Goal: Task Accomplishment & Management: Complete application form

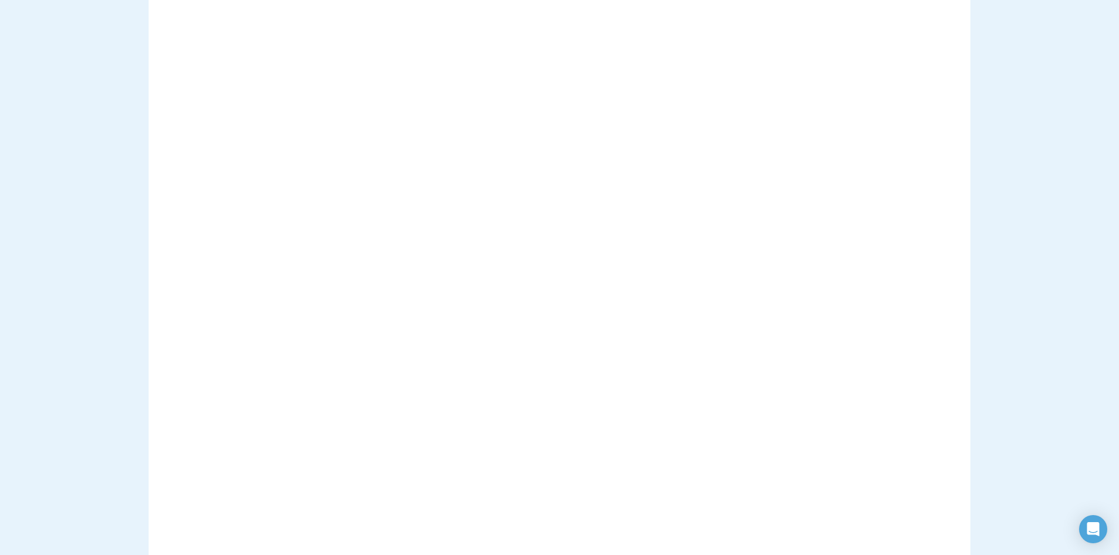
scroll to position [294, 0]
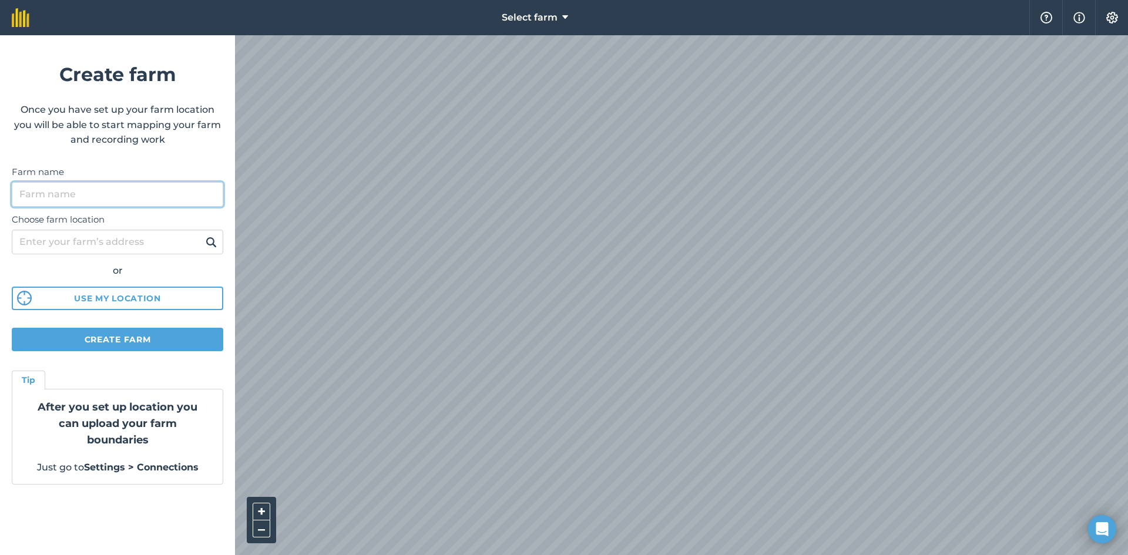
click at [86, 200] on input "Farm name" at bounding box center [117, 194] width 211 height 25
type input "hoopstad"
click at [177, 238] on input "Choose farm location" at bounding box center [117, 242] width 211 height 25
type input "H"
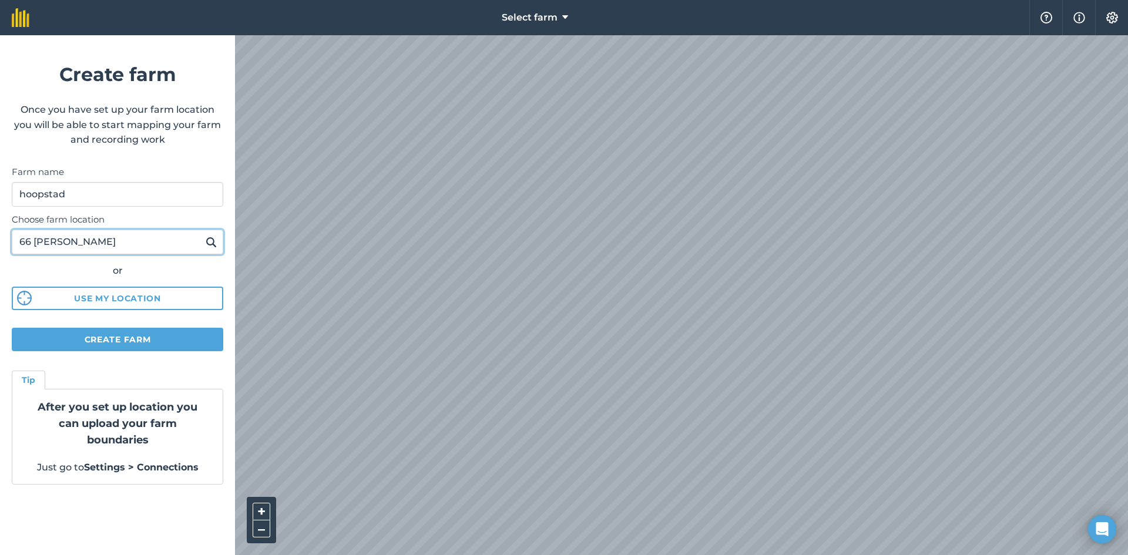
type input "66 [PERSON_NAME]"
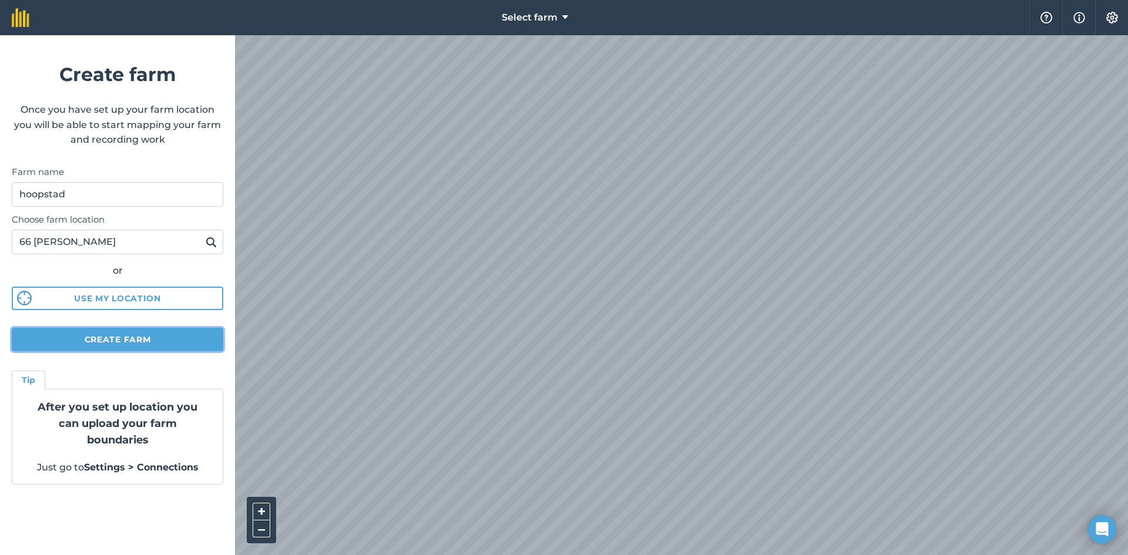
click at [116, 343] on button "Create farm" at bounding box center [117, 339] width 211 height 23
click at [110, 338] on button "Create farm" at bounding box center [117, 339] width 211 height 23
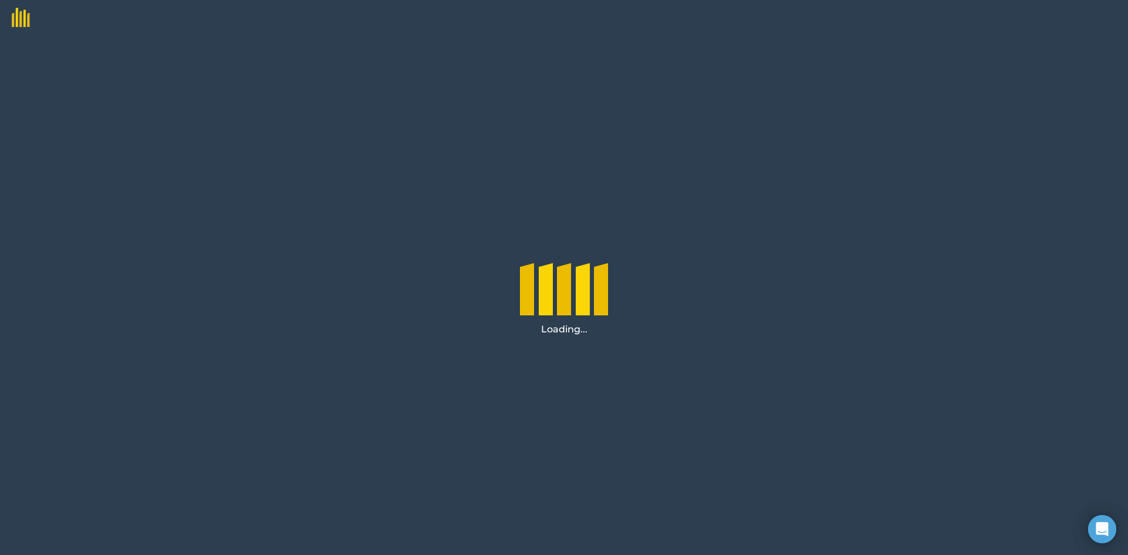
click at [475, 255] on div "Loading..." at bounding box center [564, 295] width 1128 height 520
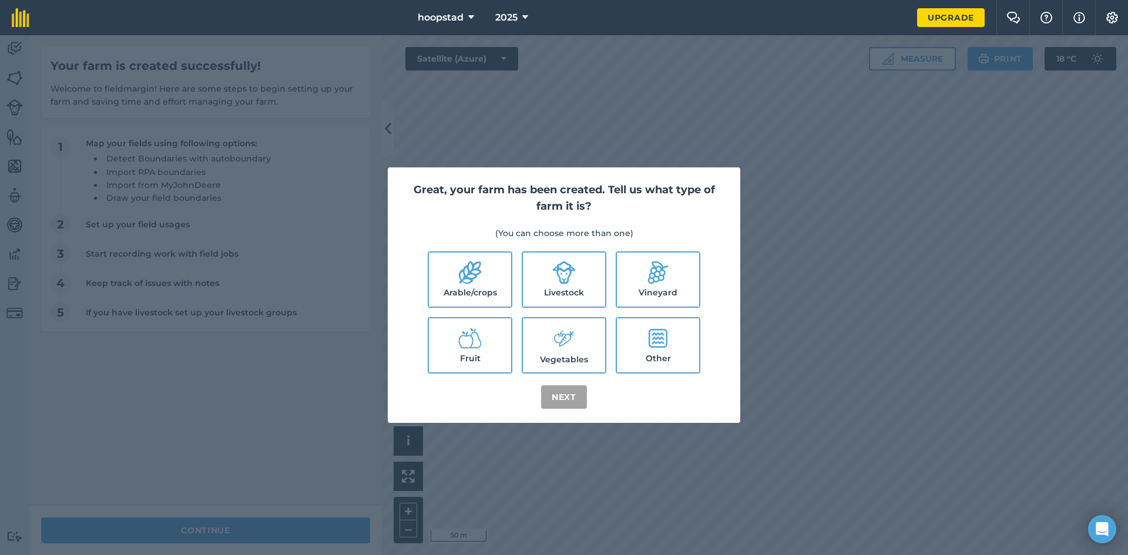
click at [570, 273] on icon at bounding box center [564, 272] width 23 height 23
checkbox input "true"
click at [559, 399] on button "Next" at bounding box center [564, 396] width 46 height 23
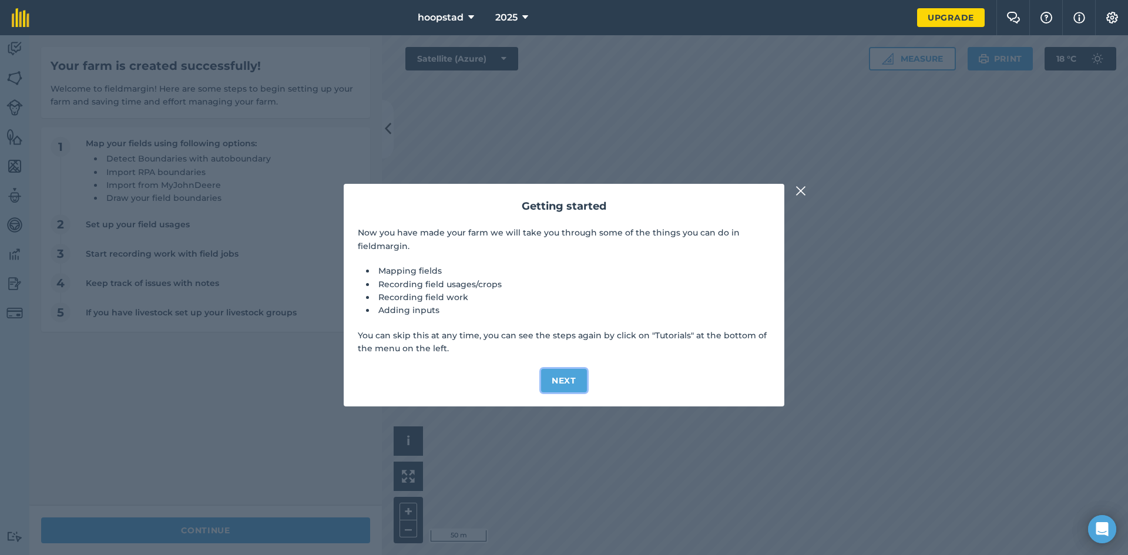
click at [557, 384] on button "Next" at bounding box center [564, 380] width 46 height 23
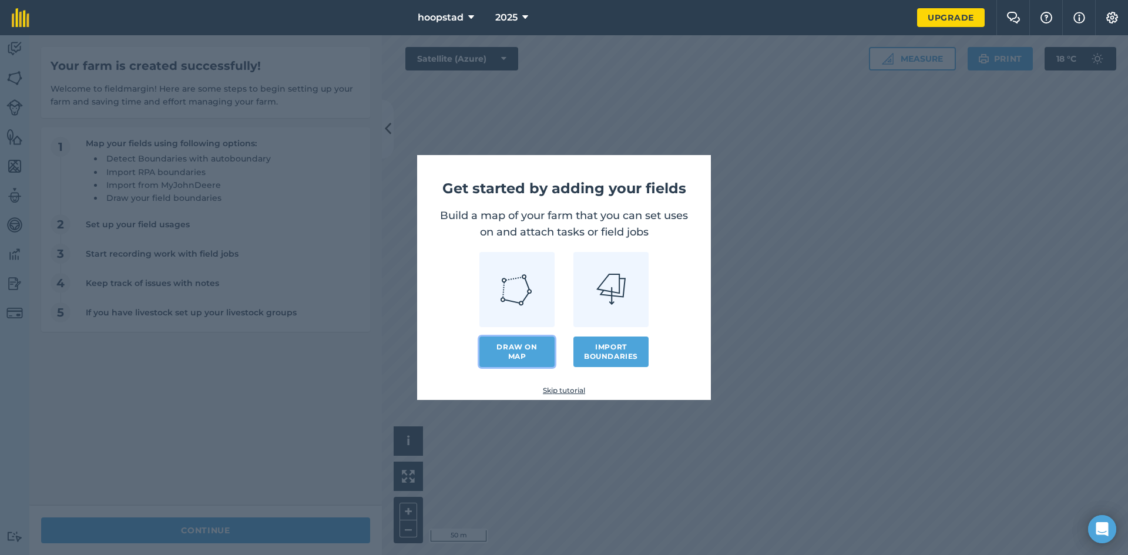
click at [527, 351] on link "Draw on map" at bounding box center [516, 352] width 75 height 31
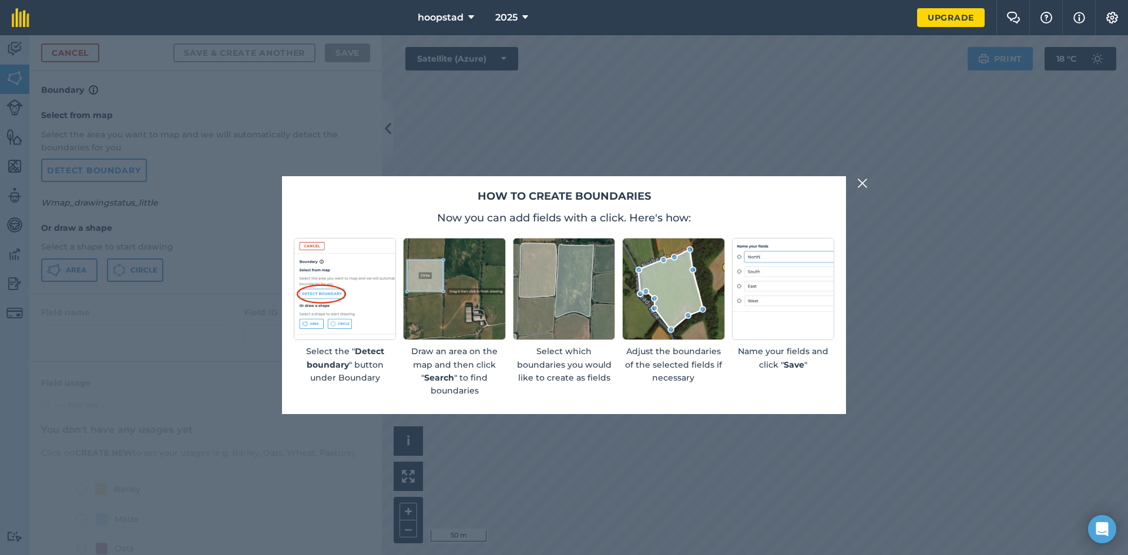
click at [453, 300] on img at bounding box center [454, 289] width 102 height 102
click at [451, 376] on strong "Search" at bounding box center [439, 377] width 30 height 11
click at [861, 180] on img at bounding box center [862, 183] width 11 height 14
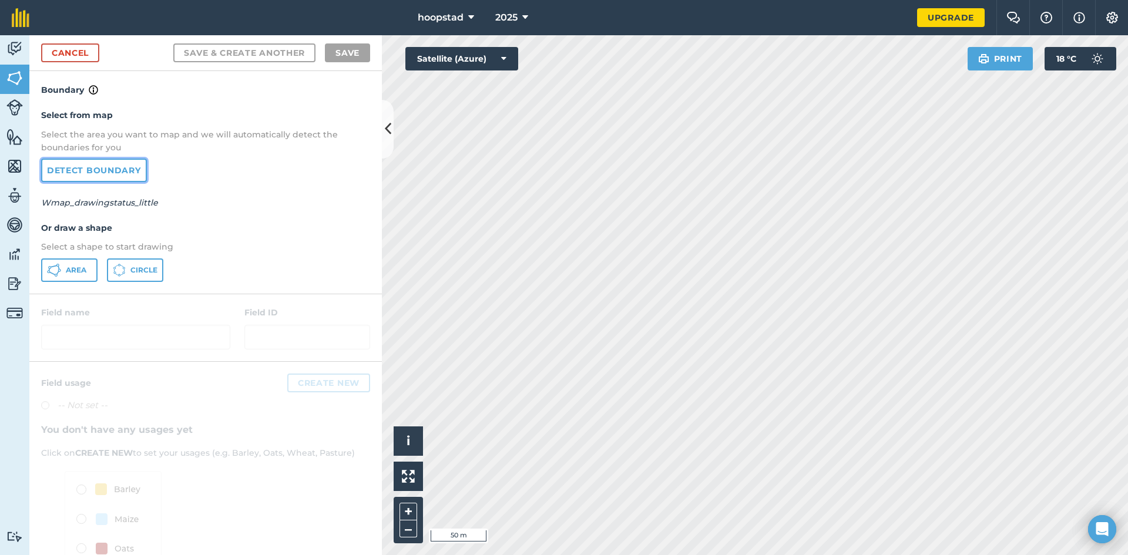
click at [88, 171] on link "Detect boundary" at bounding box center [94, 170] width 106 height 23
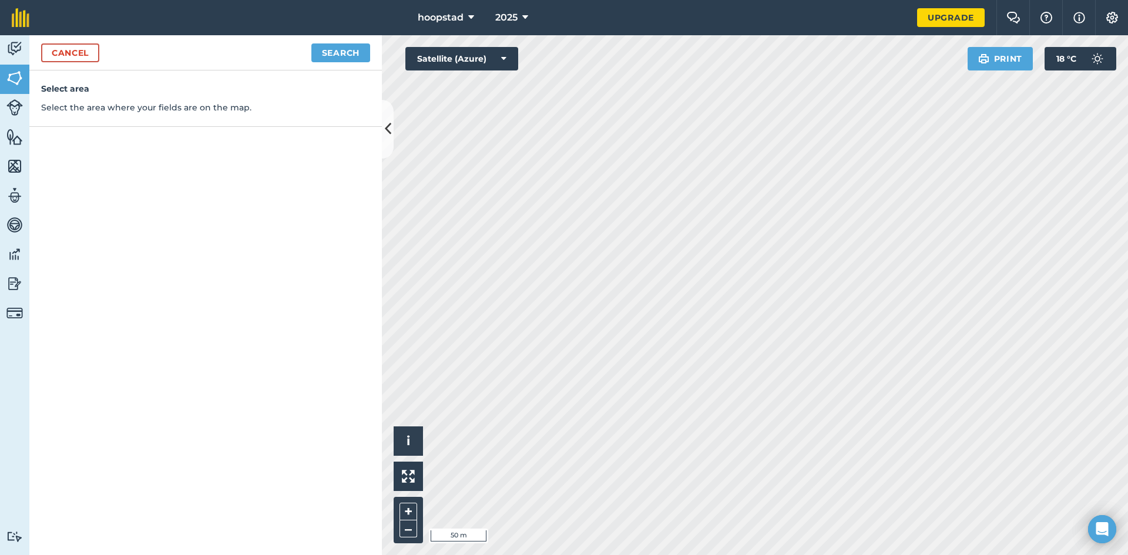
click at [63, 93] on h4 "Select area" at bounding box center [205, 88] width 329 height 13
click at [503, 57] on icon at bounding box center [503, 59] width 5 height 12
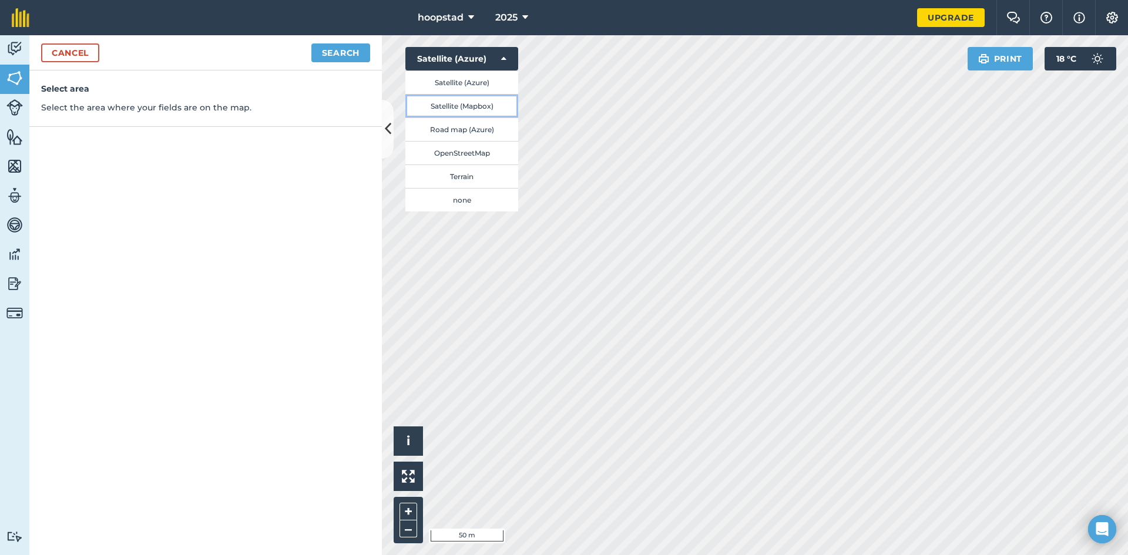
click at [450, 105] on button "Satellite (Mapbox)" at bounding box center [461, 105] width 113 height 23
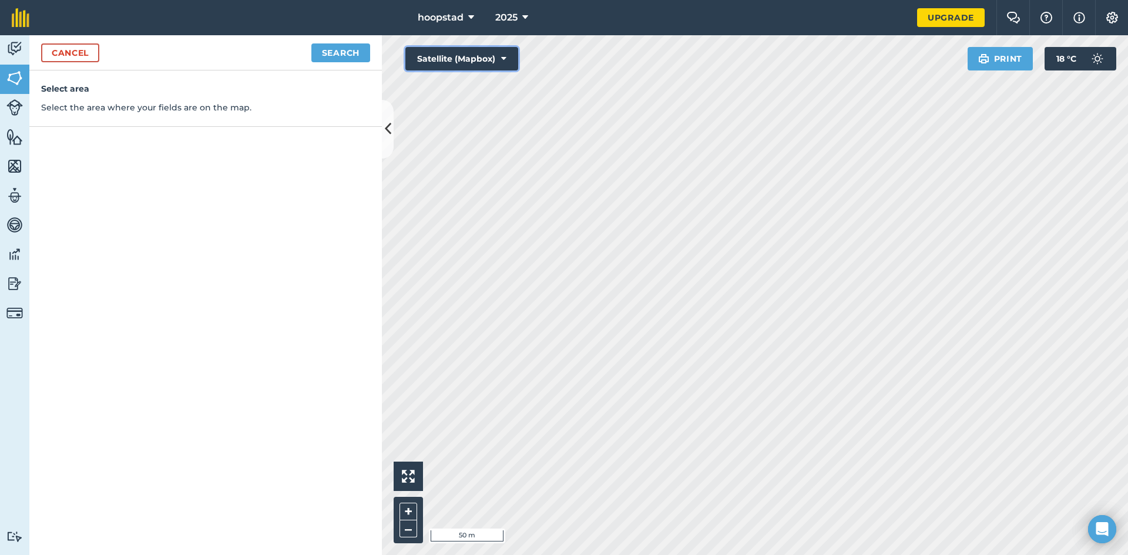
click at [499, 60] on button "Satellite (Mapbox)" at bounding box center [461, 58] width 113 height 23
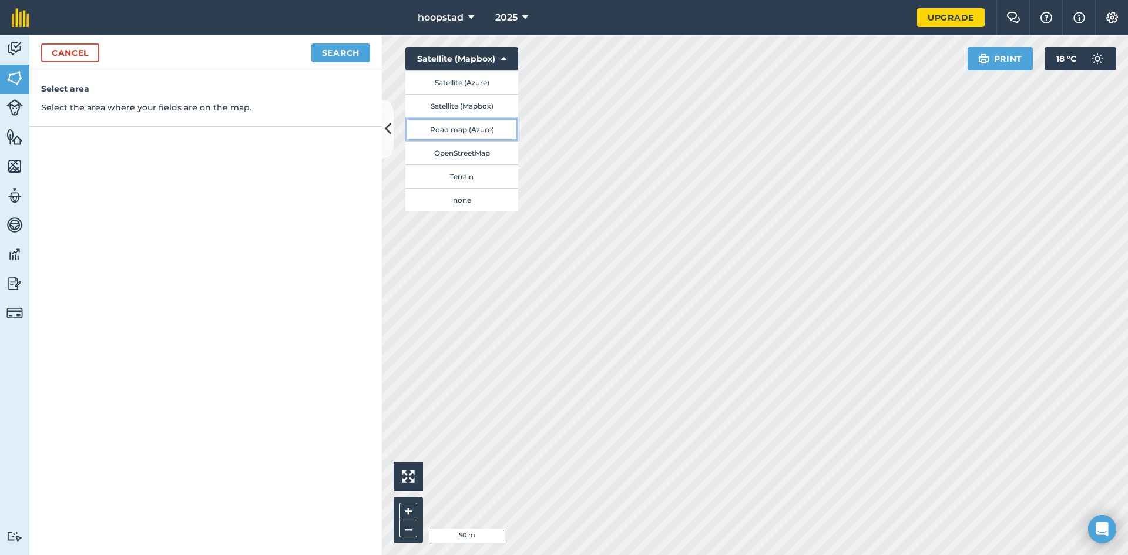
click at [453, 127] on button "Road map (Azure)" at bounding box center [461, 128] width 113 height 23
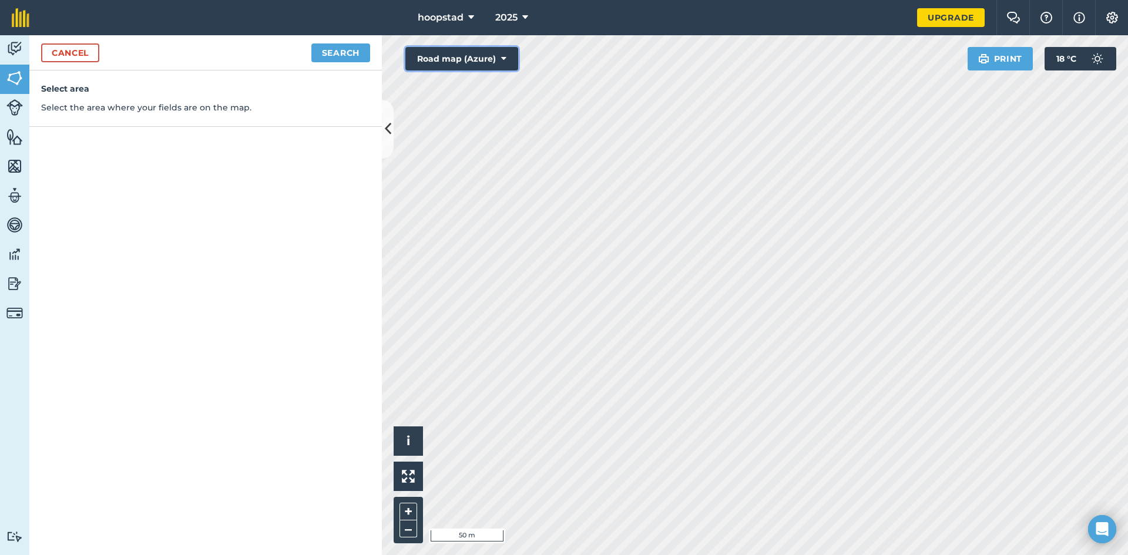
click at [508, 57] on button "Road map (Azure)" at bounding box center [461, 58] width 113 height 23
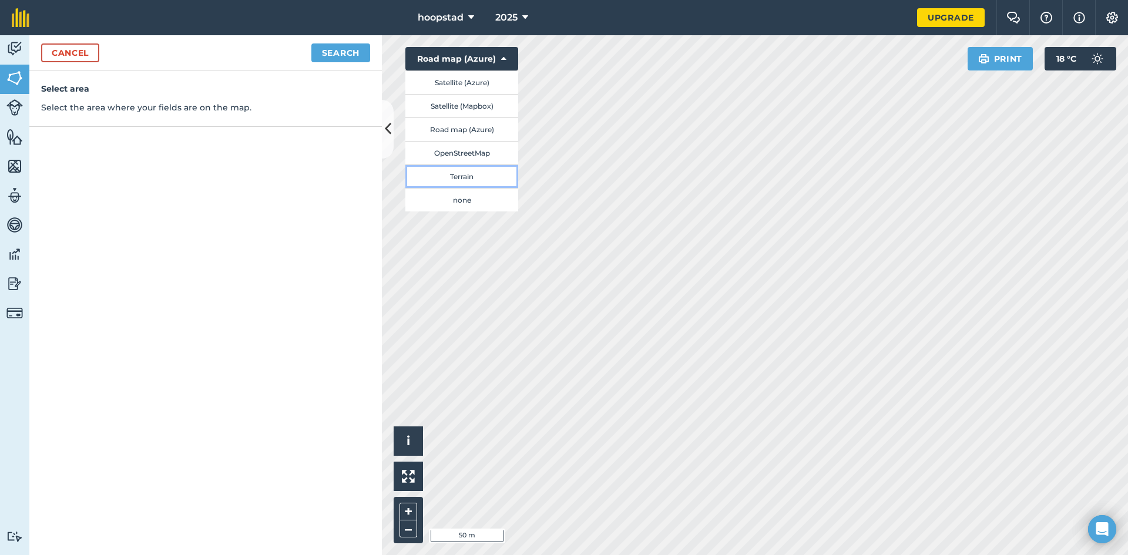
click at [466, 177] on button "Terrain" at bounding box center [461, 175] width 113 height 23
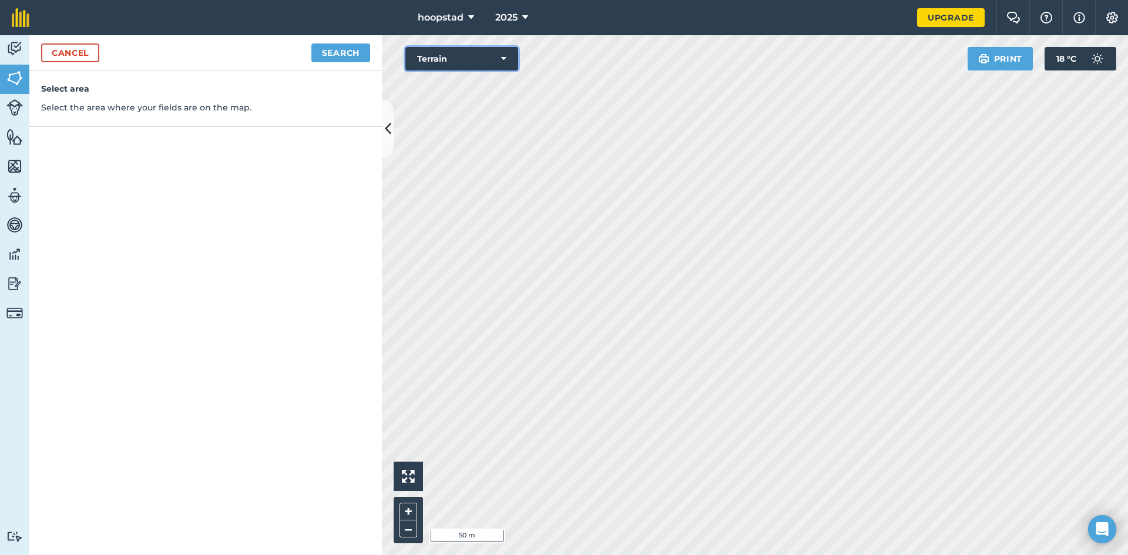
click at [504, 58] on icon at bounding box center [503, 59] width 5 height 12
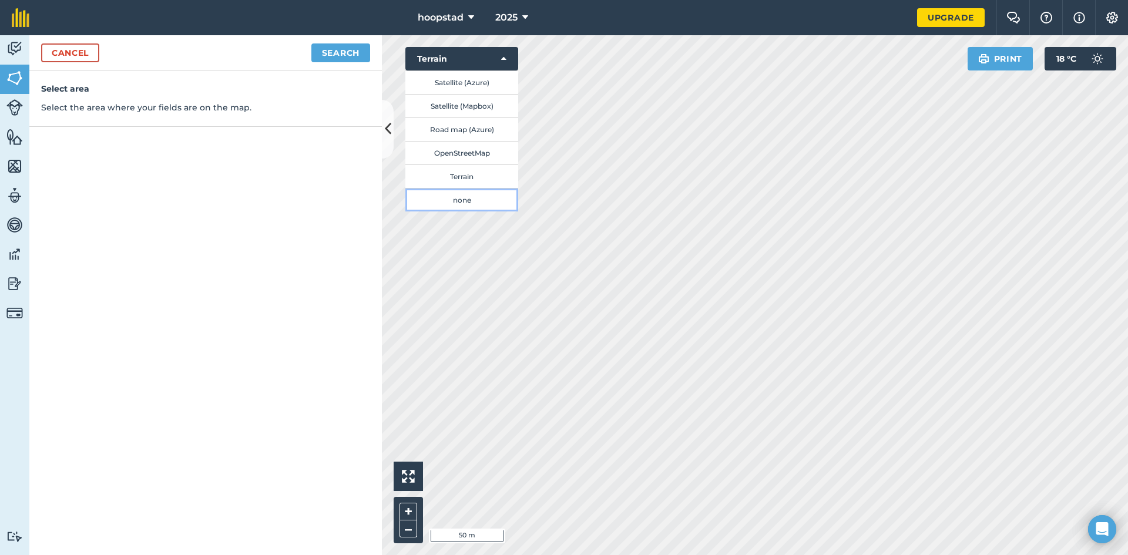
click at [470, 199] on button "none" at bounding box center [461, 199] width 113 height 23
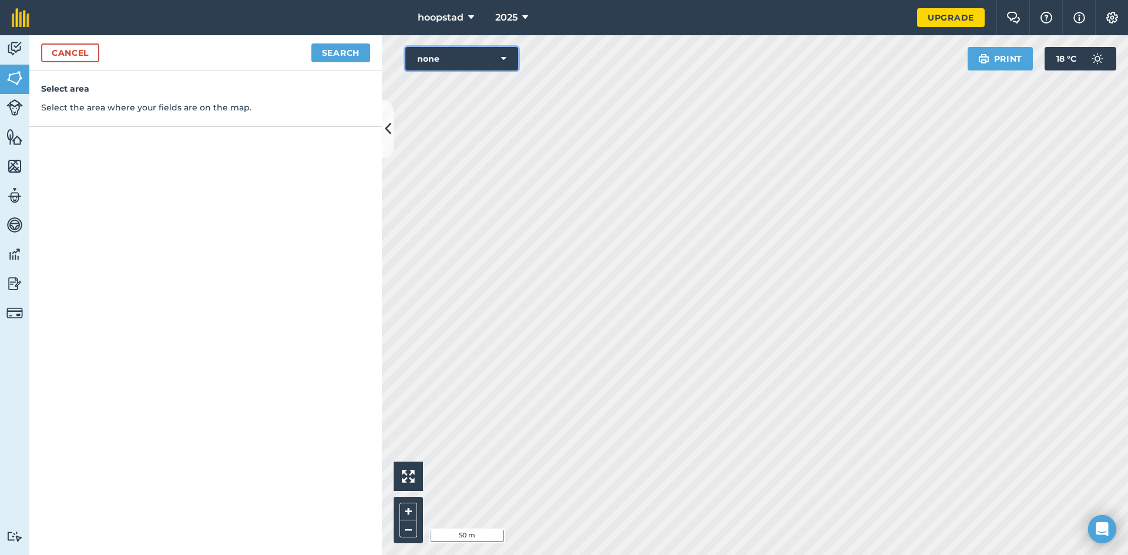
click at [502, 58] on icon at bounding box center [503, 59] width 5 height 12
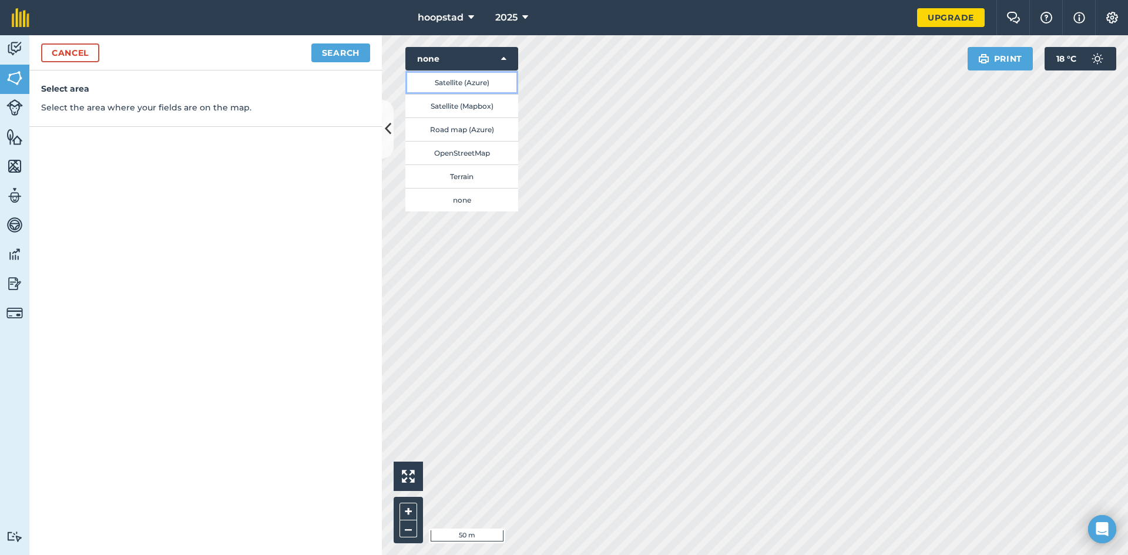
click at [472, 80] on button "Satellite (Azure)" at bounding box center [461, 81] width 113 height 23
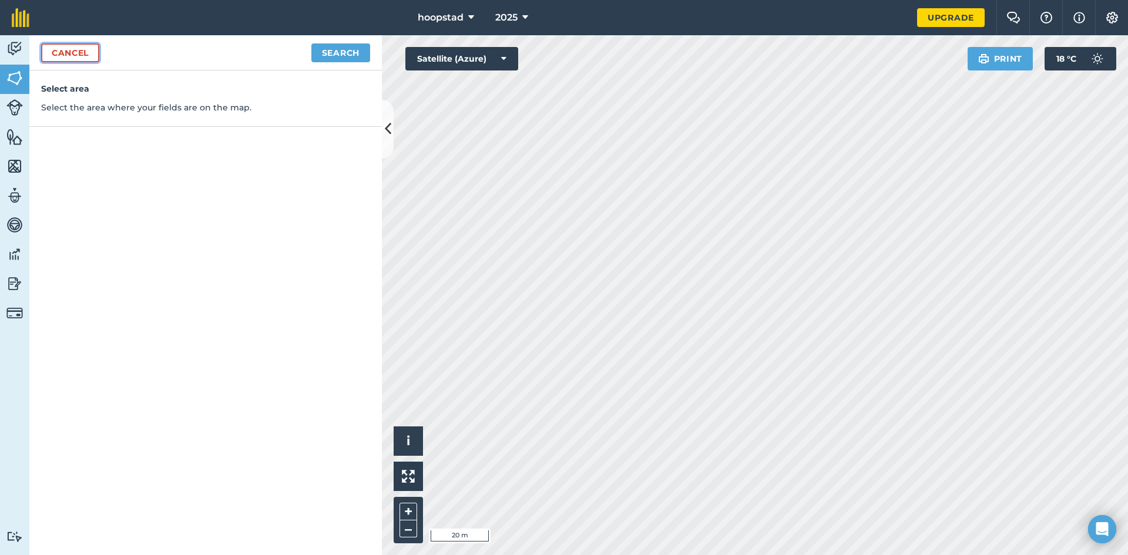
click at [64, 55] on link "Cancel" at bounding box center [70, 52] width 58 height 19
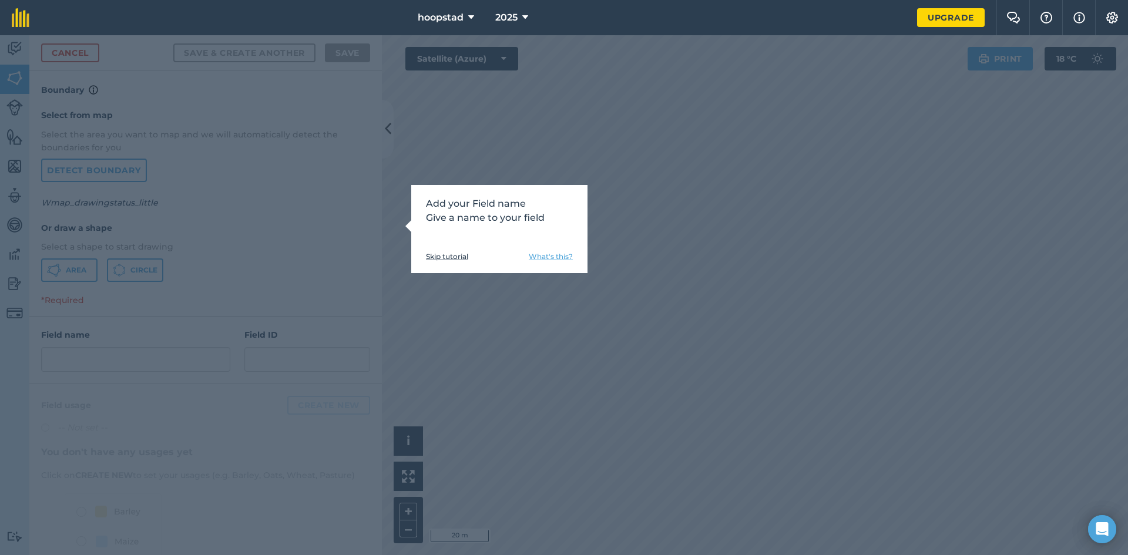
click at [75, 54] on div "Add your Field name Give a name to your field Skip tutorial What's this?" at bounding box center [564, 295] width 1128 height 520
click at [449, 204] on p "Add your Field name Give a name to your field" at bounding box center [499, 211] width 147 height 28
click at [452, 256] on link "Skip tutorial" at bounding box center [447, 256] width 42 height 9
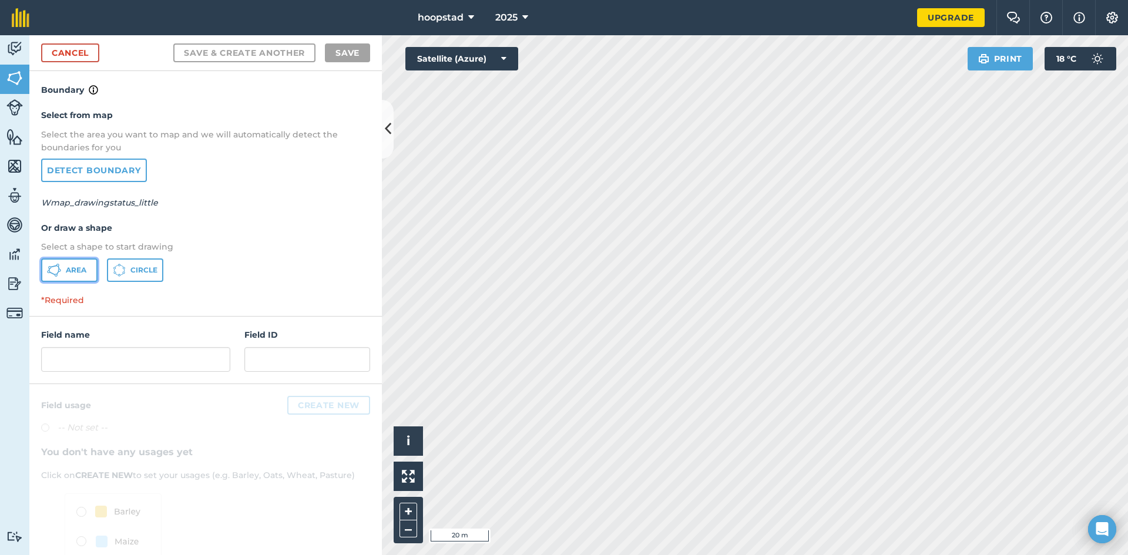
click at [69, 273] on span "Area" at bounding box center [76, 269] width 21 height 9
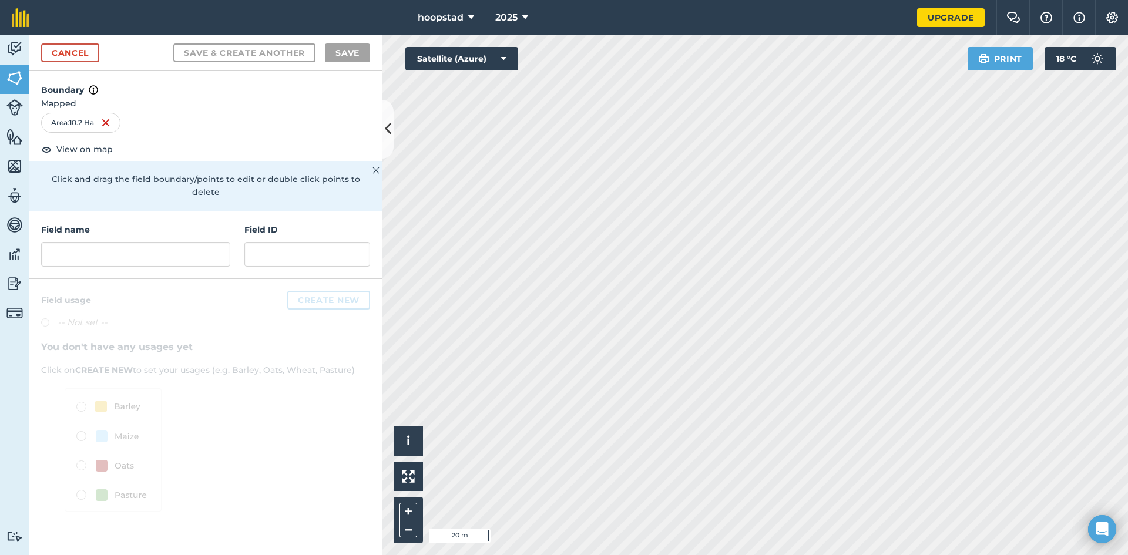
click at [434, 0] on html "hoopstad 2025 Upgrade Farm Chat Help Info Settings Map printing is not availabl…" at bounding box center [564, 277] width 1128 height 555
click at [893, 554] on html "hoopstad 2025 Upgrade Farm Chat Help Info Settings Map printing is not availabl…" at bounding box center [564, 277] width 1128 height 555
click at [493, 0] on html "hoopstad 2025 Upgrade Farm Chat Help Info Settings Map printing is not availabl…" at bounding box center [564, 277] width 1128 height 555
click at [688, 344] on div "Click to start drawing i © 2025 TomTom, Microsoft 20 m + – Satellite (Azure) Pr…" at bounding box center [755, 295] width 746 height 520
click at [86, 147] on span "View on map" at bounding box center [84, 149] width 56 height 13
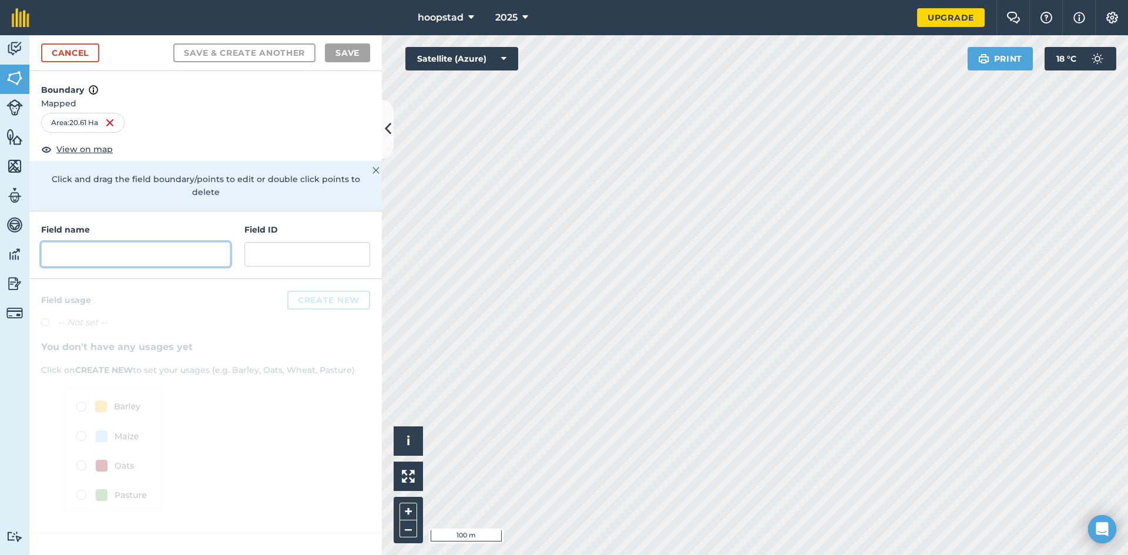
click at [71, 243] on input "text" at bounding box center [135, 254] width 189 height 25
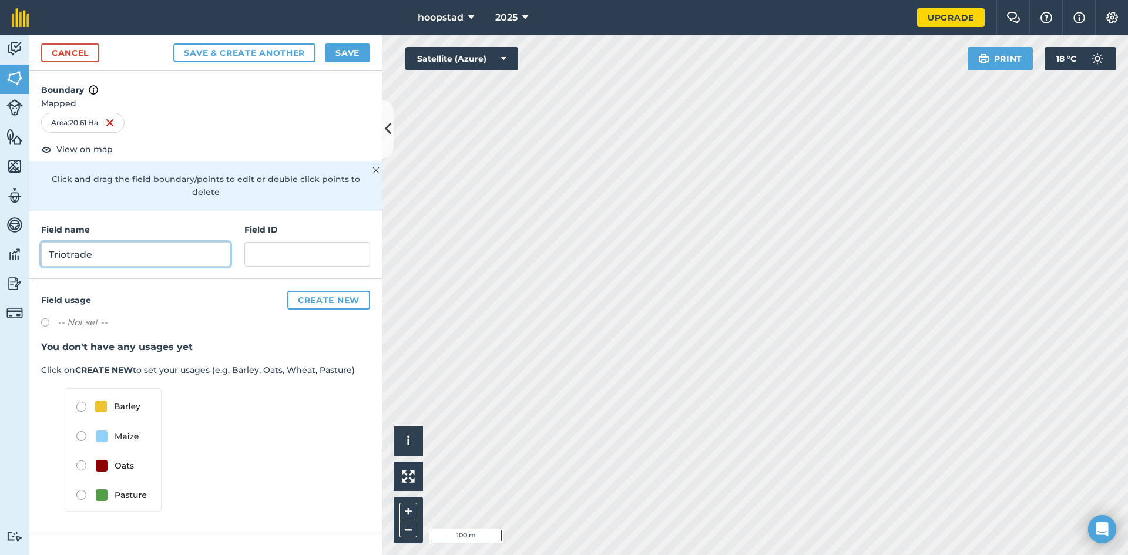
type input "Triotrade"
click at [241, 52] on button "Save & Create Another" at bounding box center [244, 52] width 142 height 19
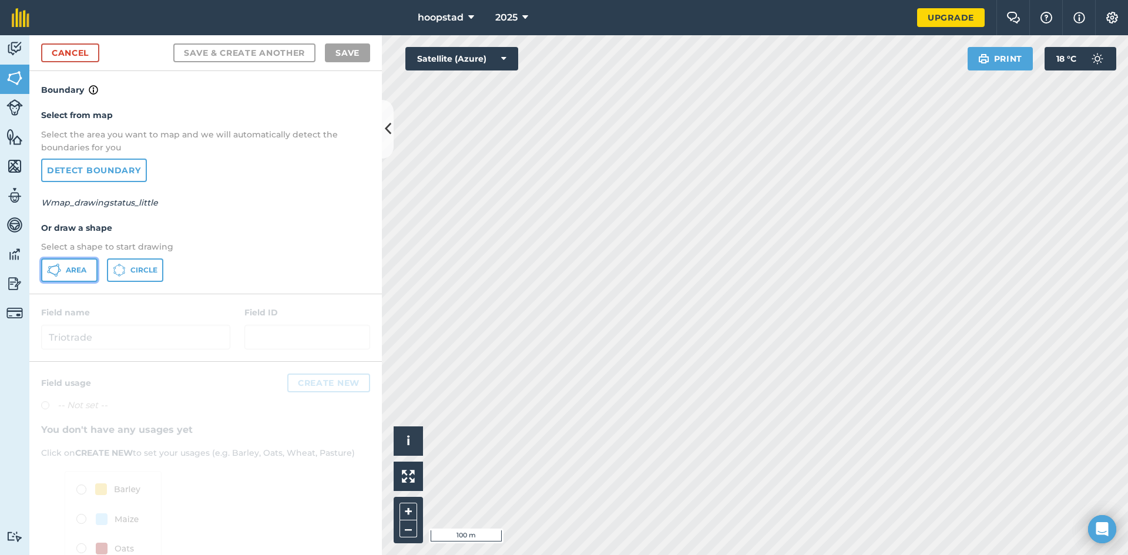
click at [69, 271] on span "Area" at bounding box center [76, 269] width 21 height 9
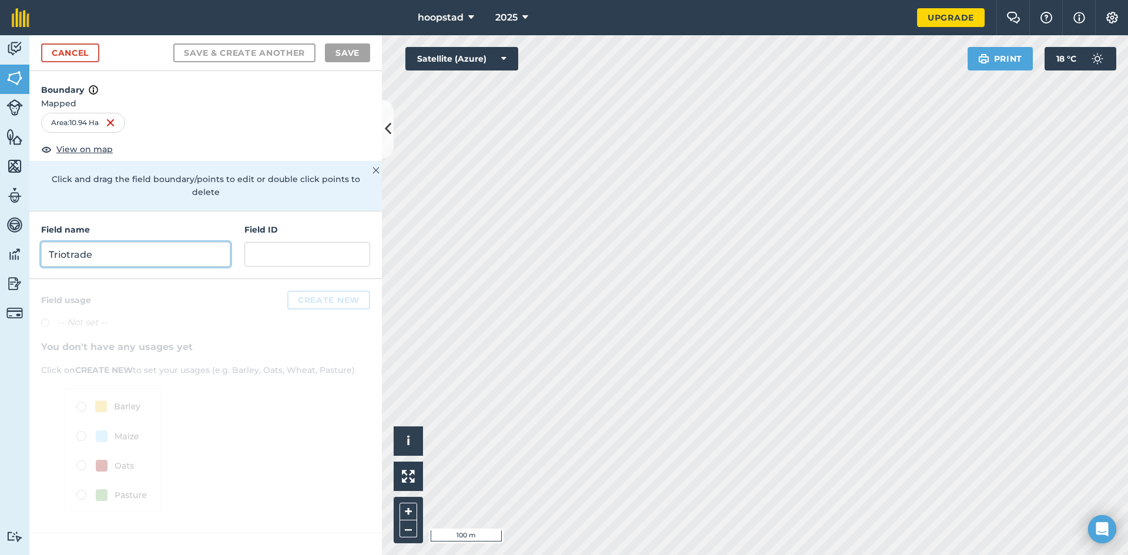
click at [114, 242] on input "Triotrade" at bounding box center [135, 254] width 189 height 25
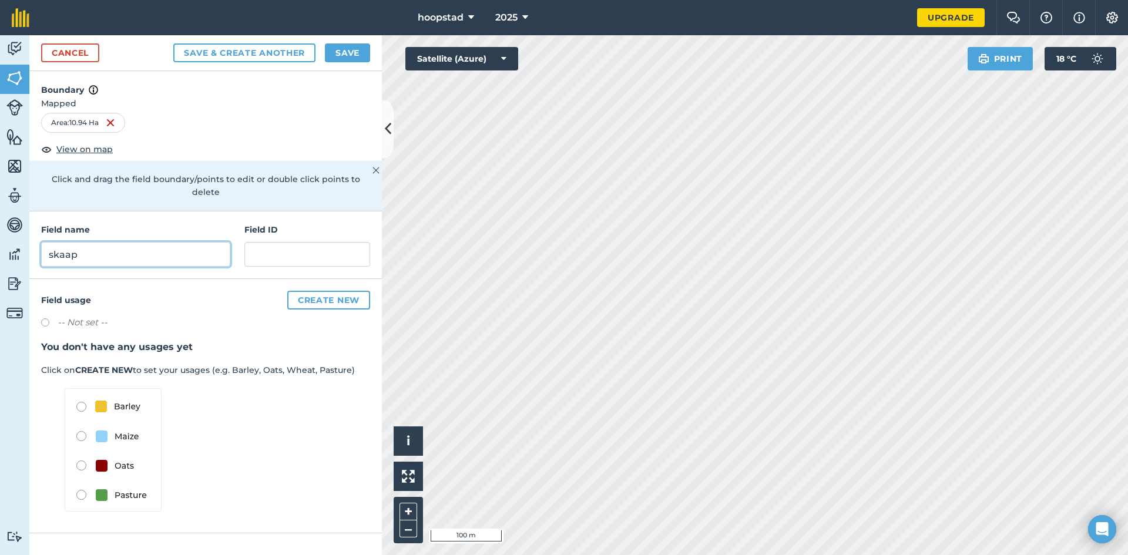
type input "skaap"
click at [43, 318] on label at bounding box center [49, 324] width 16 height 12
radio input "true"
click at [321, 292] on button "Create new" at bounding box center [328, 300] width 83 height 19
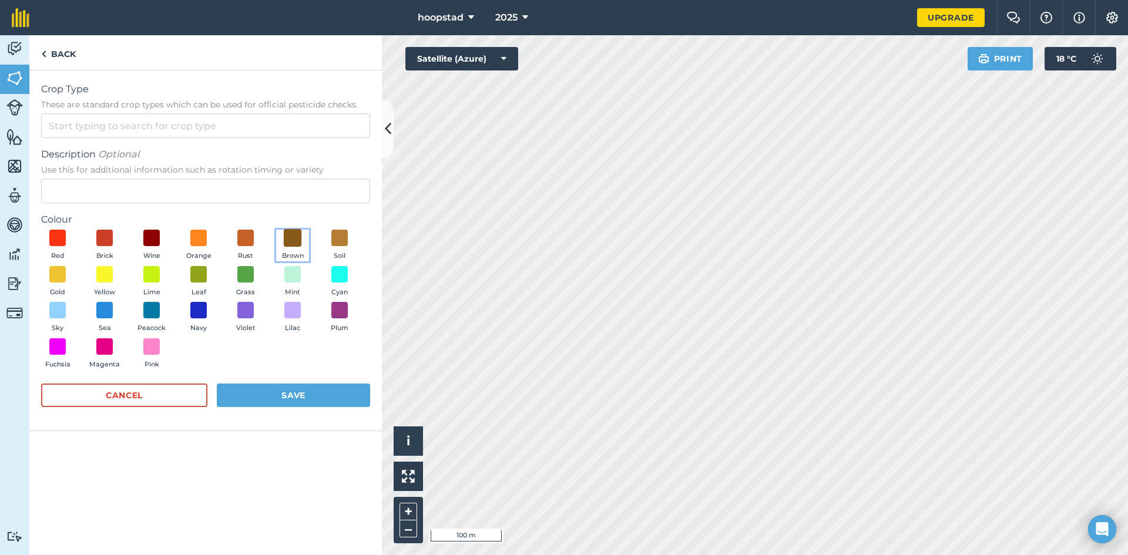
click at [291, 241] on span at bounding box center [293, 238] width 18 height 18
click at [312, 392] on button "Save" at bounding box center [293, 395] width 153 height 23
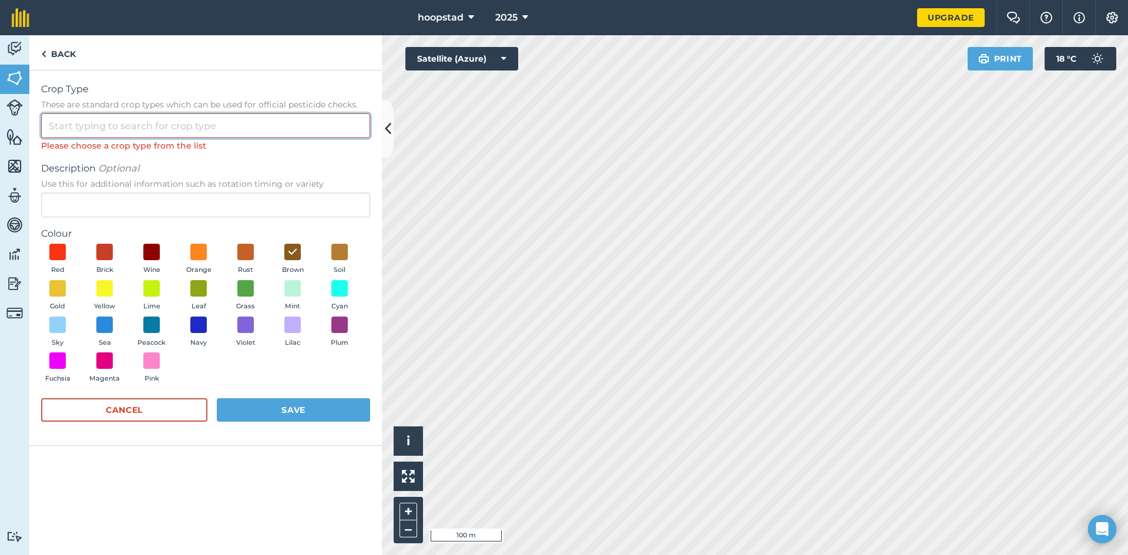
click at [69, 125] on input "Crop Type These are standard crop types which can be used for official pesticid…" at bounding box center [205, 125] width 329 height 25
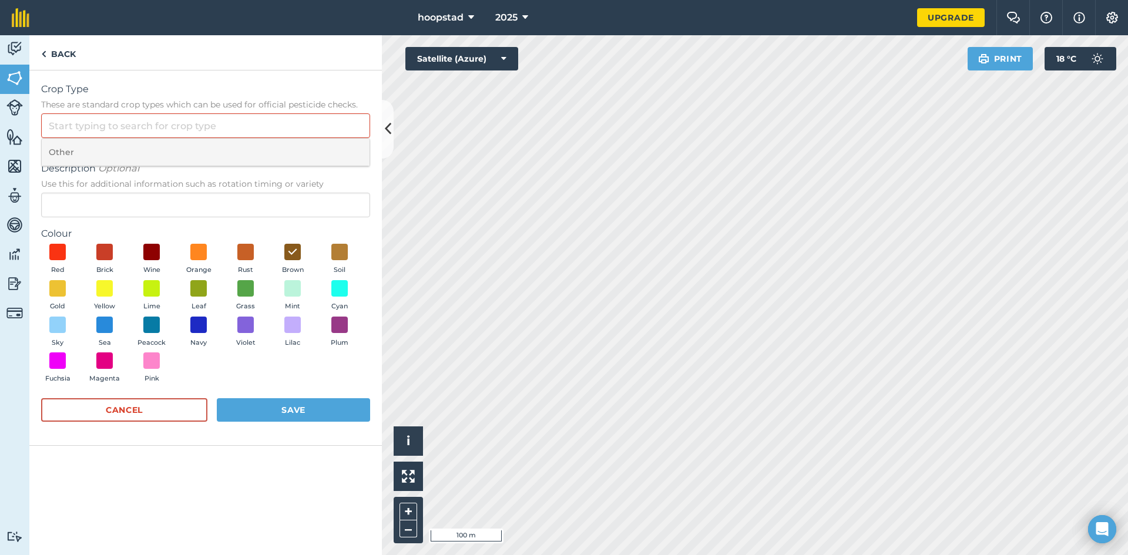
click at [60, 156] on li "Other" at bounding box center [206, 153] width 328 height 28
type input "Other"
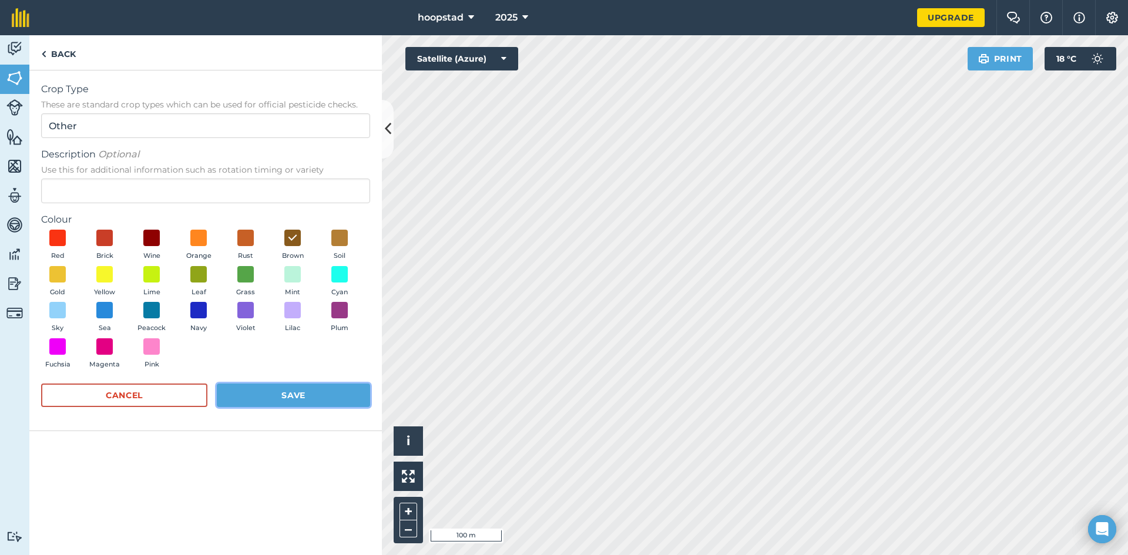
click at [311, 391] on button "Save" at bounding box center [293, 395] width 153 height 23
radio input "false"
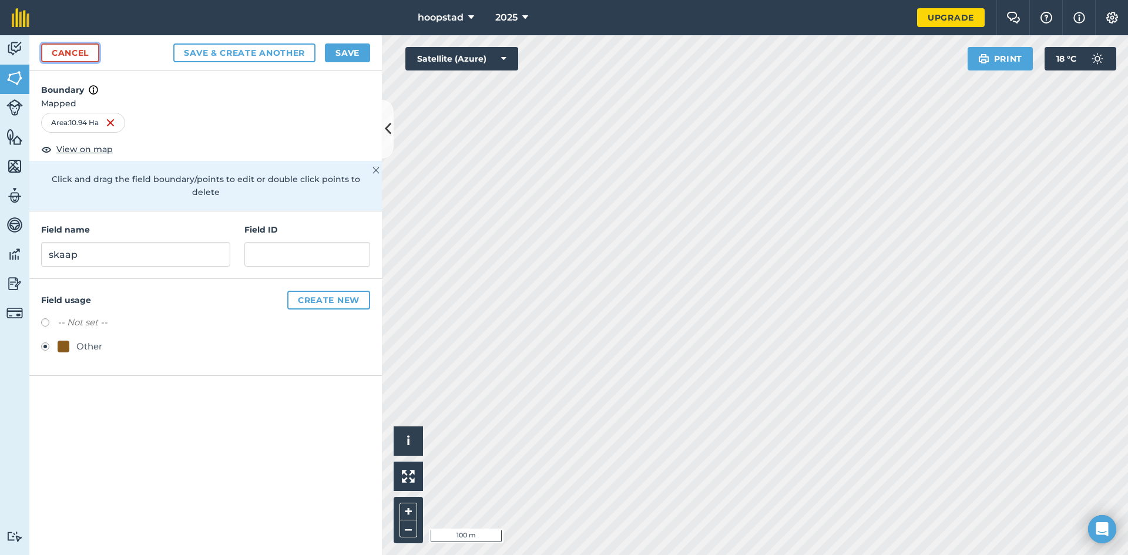
click at [78, 52] on link "Cancel" at bounding box center [70, 52] width 58 height 19
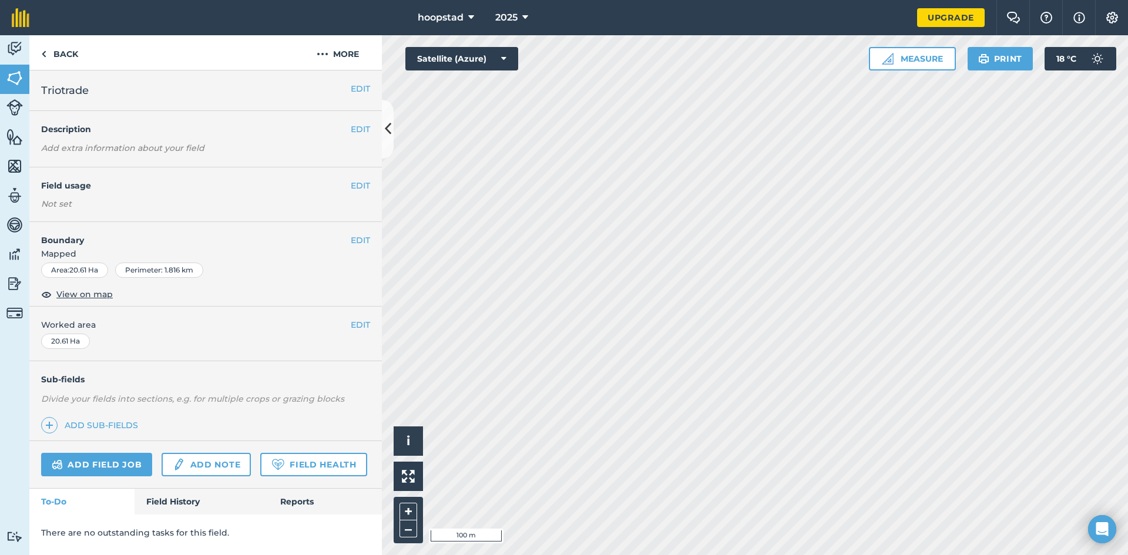
click at [76, 92] on span "Triotrade" at bounding box center [65, 90] width 48 height 16
click at [365, 90] on button "EDIT" at bounding box center [360, 88] width 19 height 13
